Goal: Navigation & Orientation: Find specific page/section

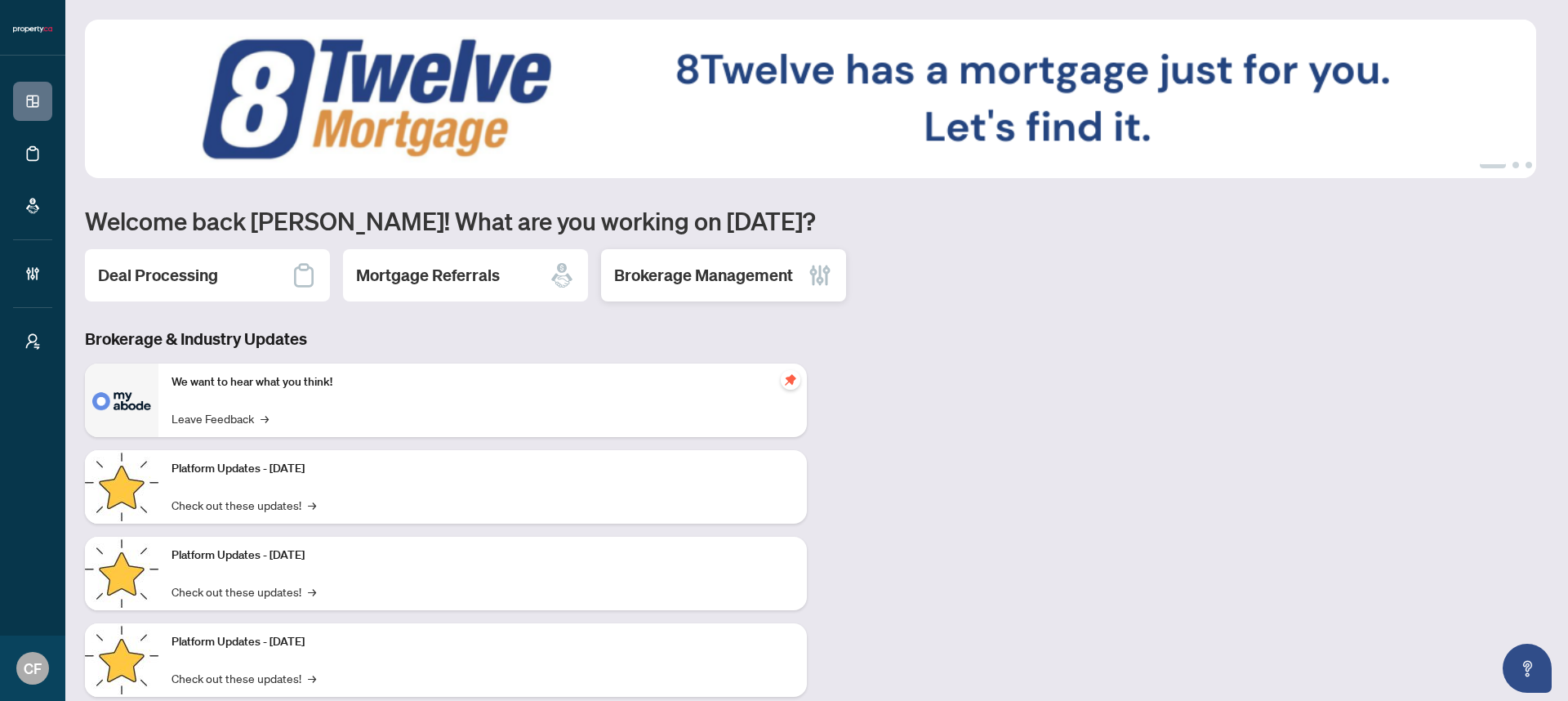
click at [694, 297] on div "Brokerage Management" at bounding box center [724, 276] width 245 height 53
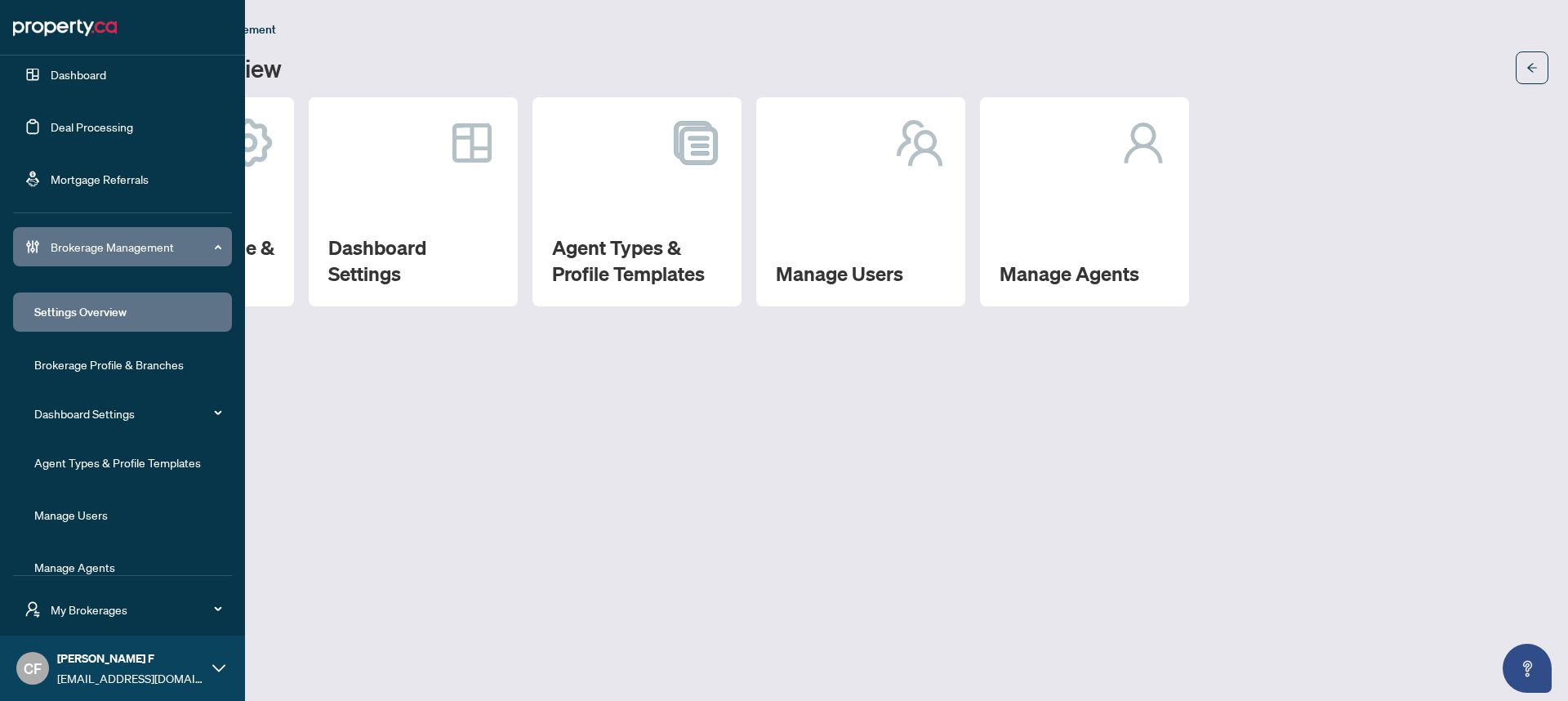
scroll to position [53, 0]
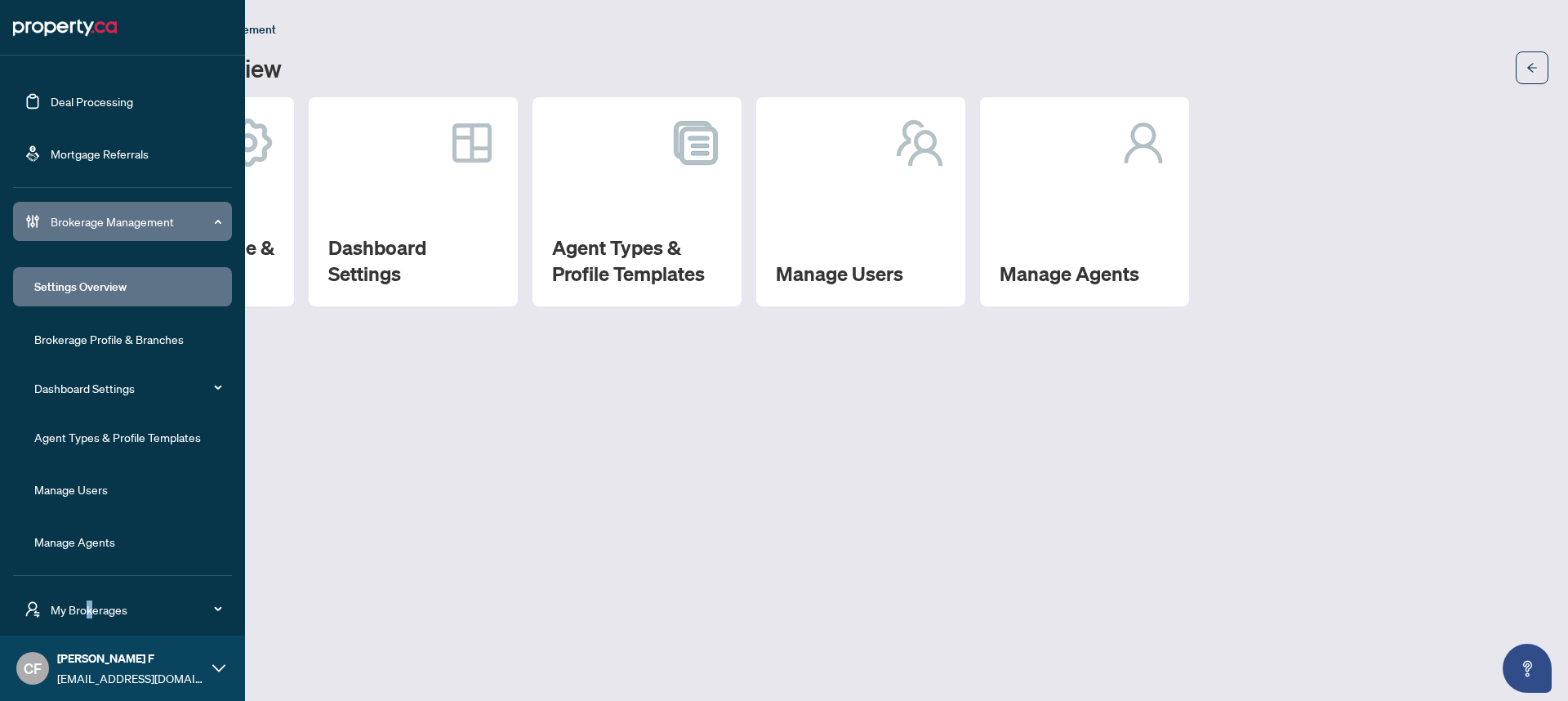
click at [88, 613] on span "My Brokerages" at bounding box center [136, 609] width 170 height 18
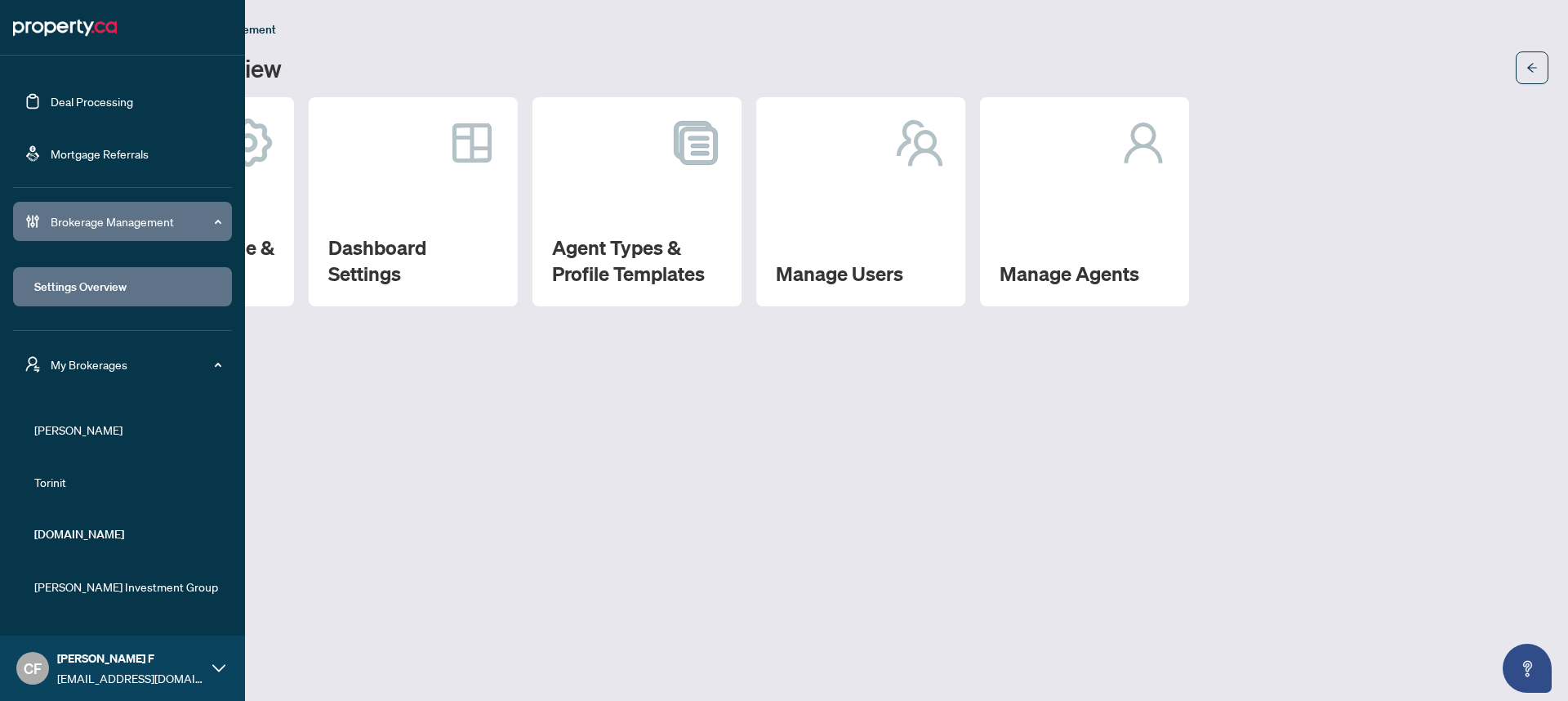
click at [94, 428] on span "[PERSON_NAME]" at bounding box center [127, 430] width 186 height 18
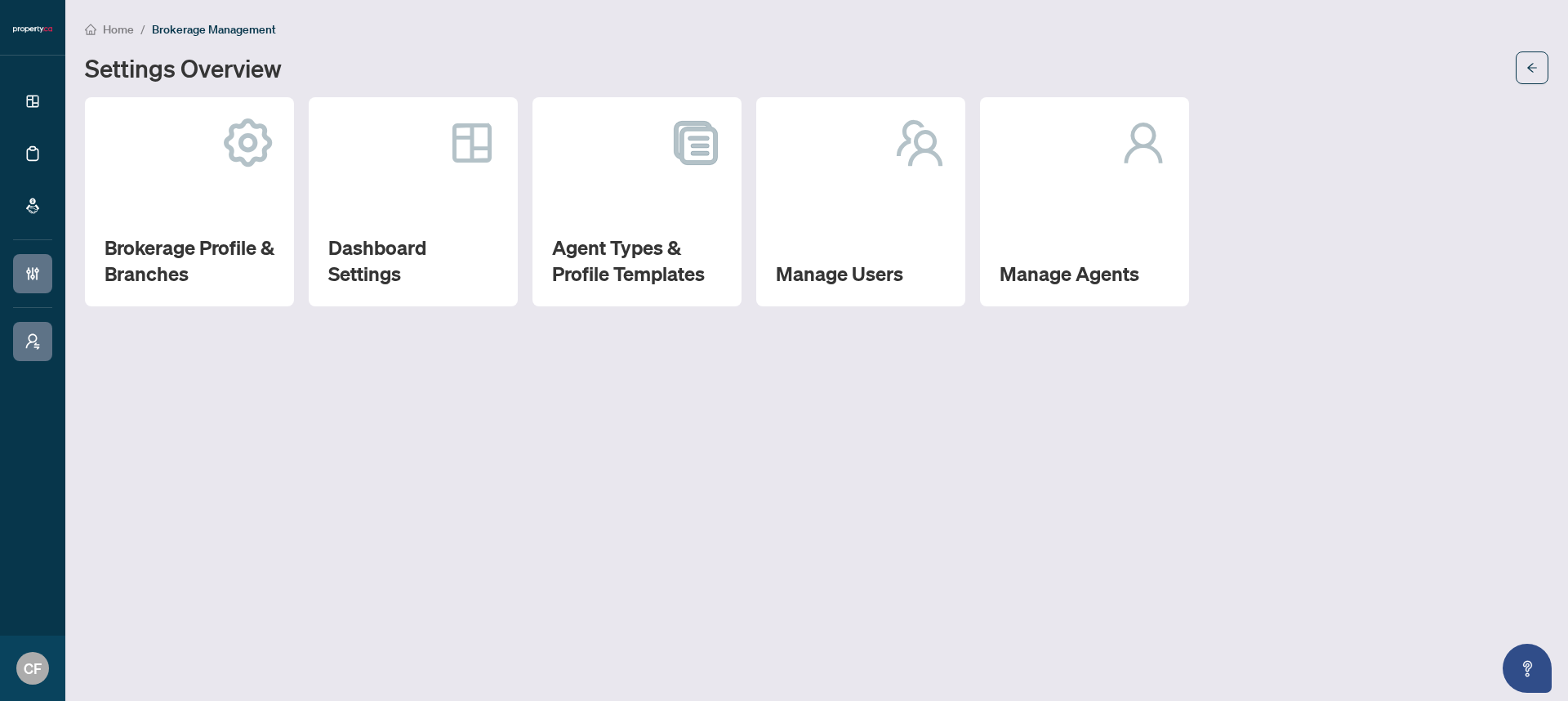
scroll to position [0, 0]
